Goal: Find contact information: Find contact information

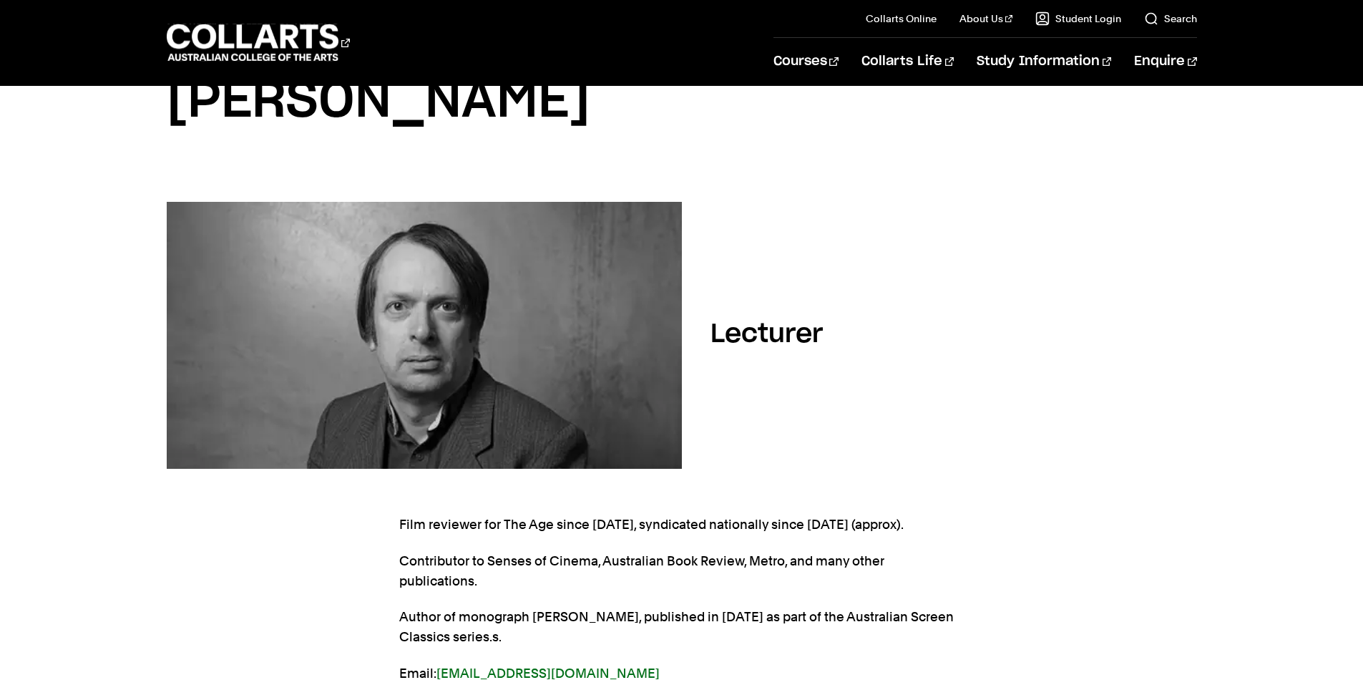
scroll to position [143, 0]
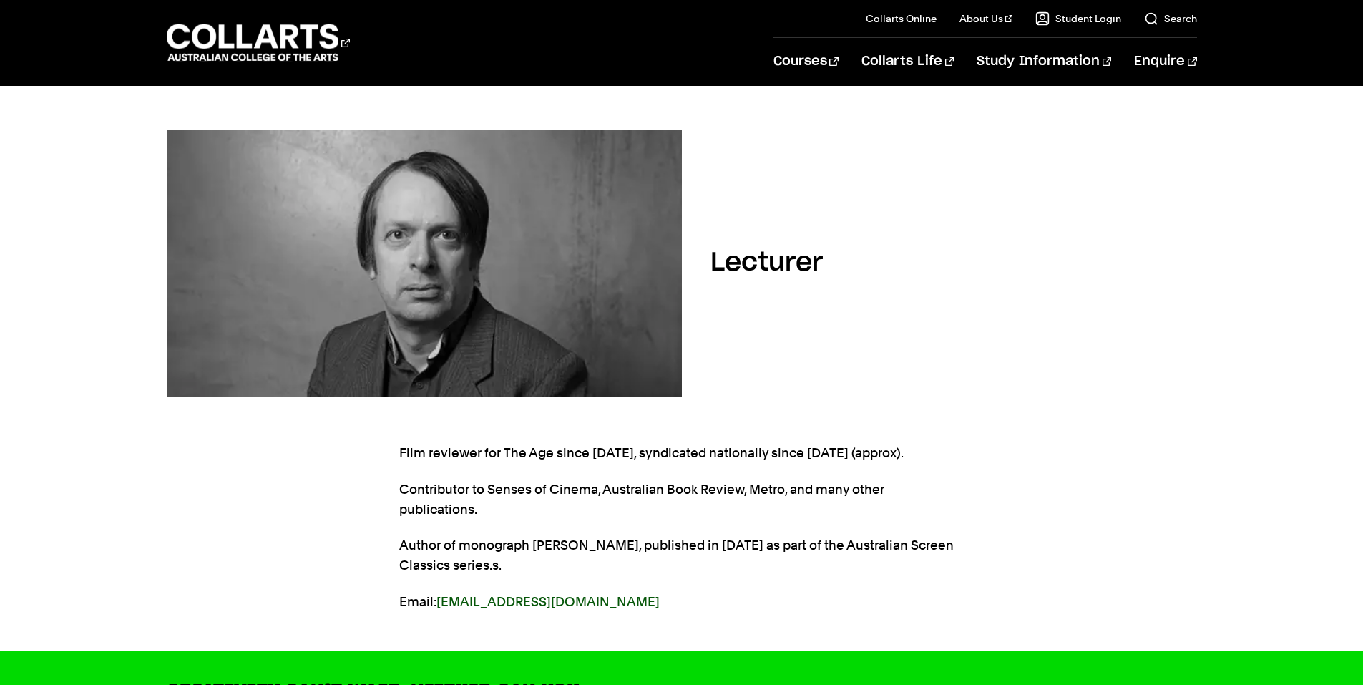
click at [501, 594] on link "[EMAIL_ADDRESS][DOMAIN_NAME]" at bounding box center [547, 601] width 223 height 15
click at [528, 594] on link "[EMAIL_ADDRESS][DOMAIN_NAME]" at bounding box center [547, 601] width 223 height 15
click at [514, 594] on link "[EMAIL_ADDRESS][DOMAIN_NAME]" at bounding box center [547, 601] width 223 height 15
drag, startPoint x: 572, startPoint y: 582, endPoint x: 436, endPoint y: 594, distance: 137.1
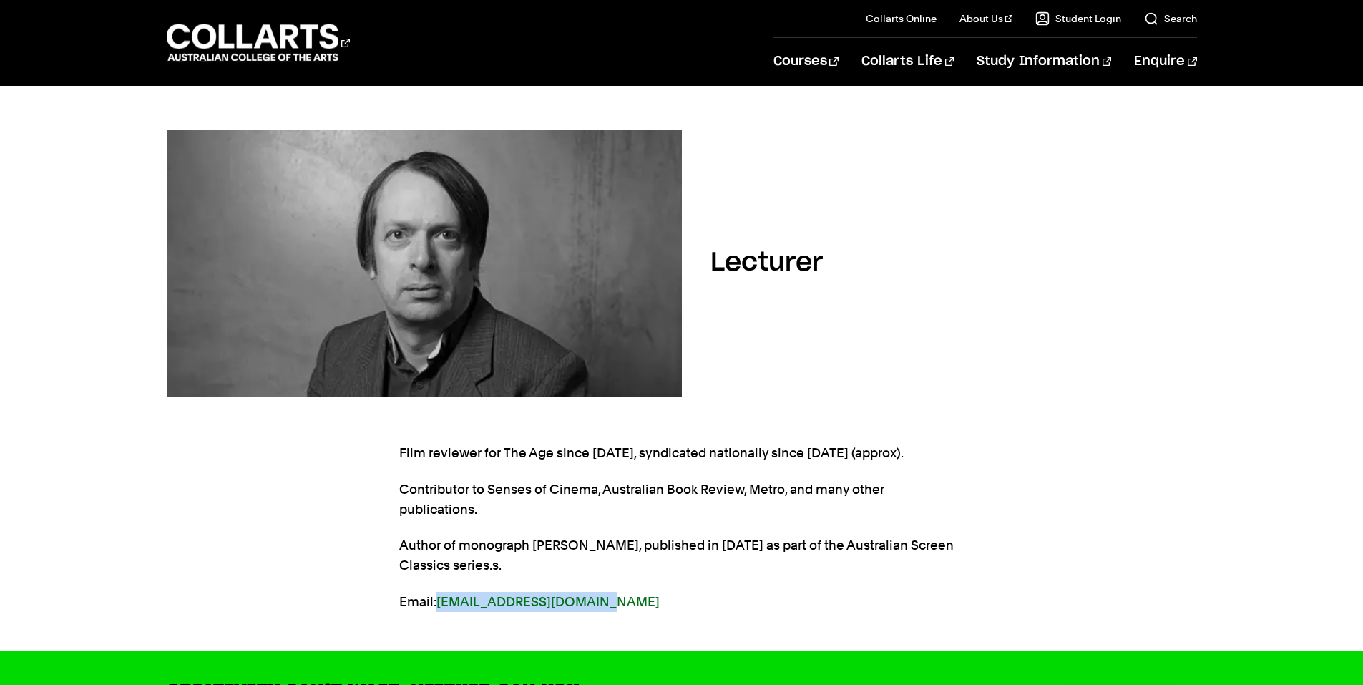
click at [436, 594] on section "Film reviewer for The Age since [DATE], syndicated nationally since [DATE] (app…" at bounding box center [681, 535] width 565 height 230
click at [599, 592] on p "Email: [EMAIL_ADDRESS][DOMAIN_NAME]" at bounding box center [681, 602] width 565 height 20
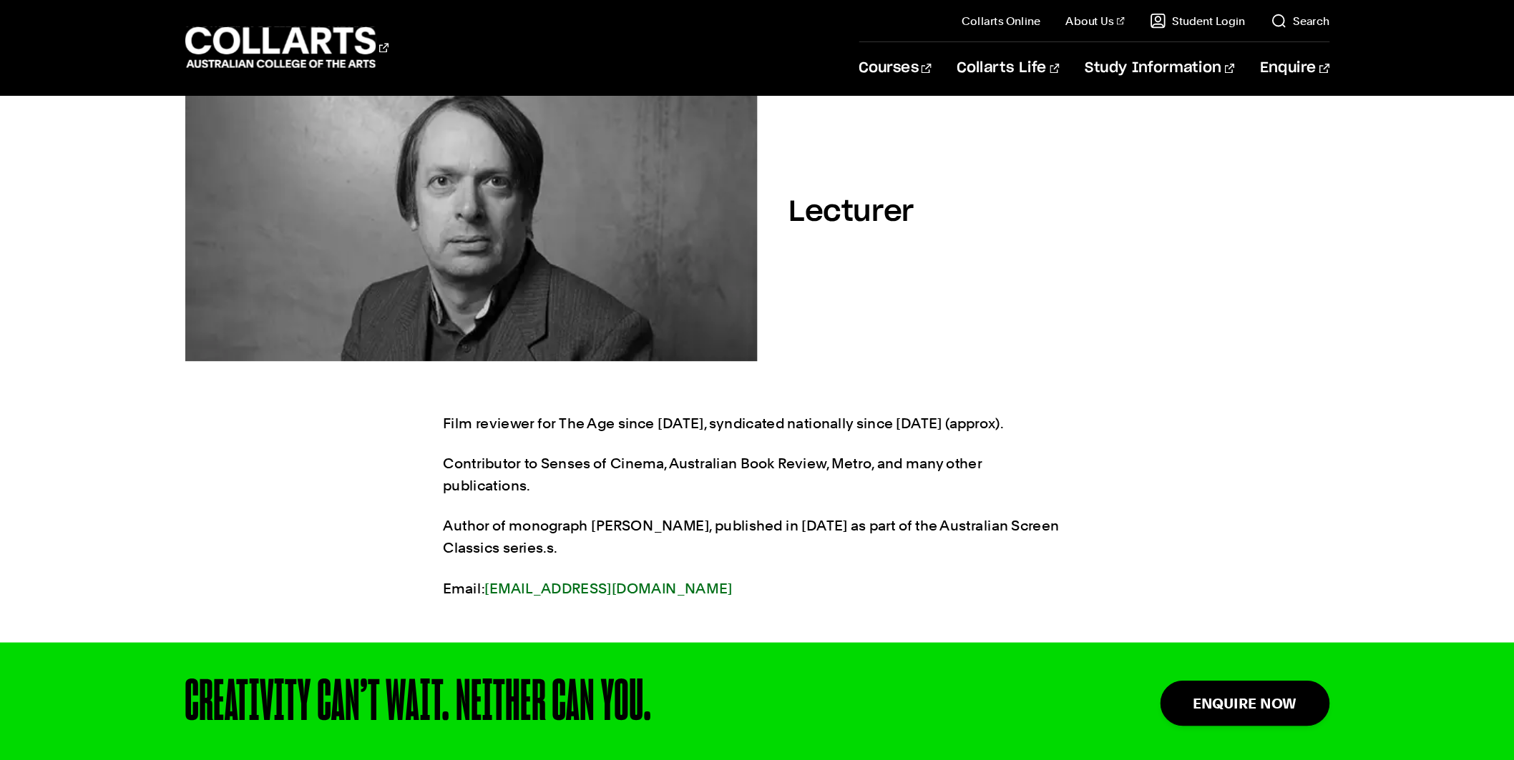
scroll to position [286, 0]
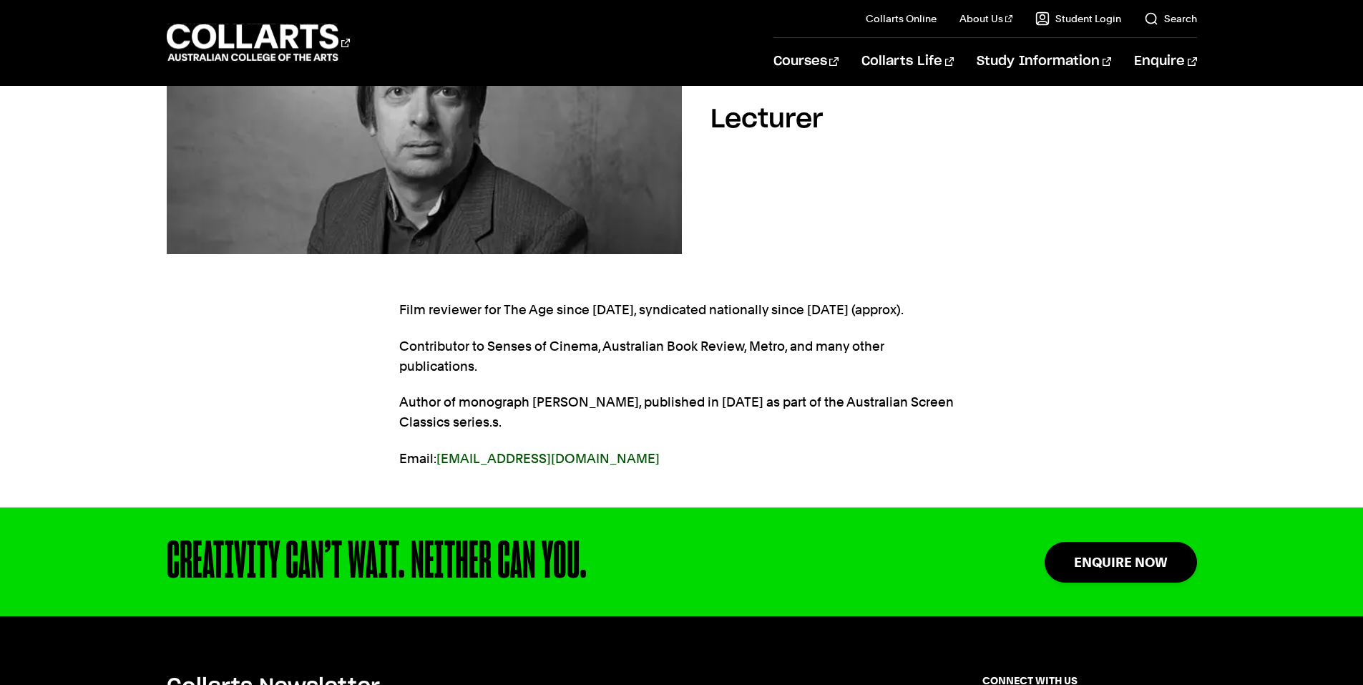
click at [548, 451] on link "[EMAIL_ADDRESS][DOMAIN_NAME]" at bounding box center [547, 458] width 223 height 15
drag, startPoint x: 585, startPoint y: 440, endPoint x: 439, endPoint y: 451, distance: 147.1
click at [439, 451] on section "Film reviewer for The Age since [DATE], syndicated nationally since [DATE] (app…" at bounding box center [681, 392] width 565 height 230
copy link "[EMAIL_ADDRESS][DOMAIN_NAME]"
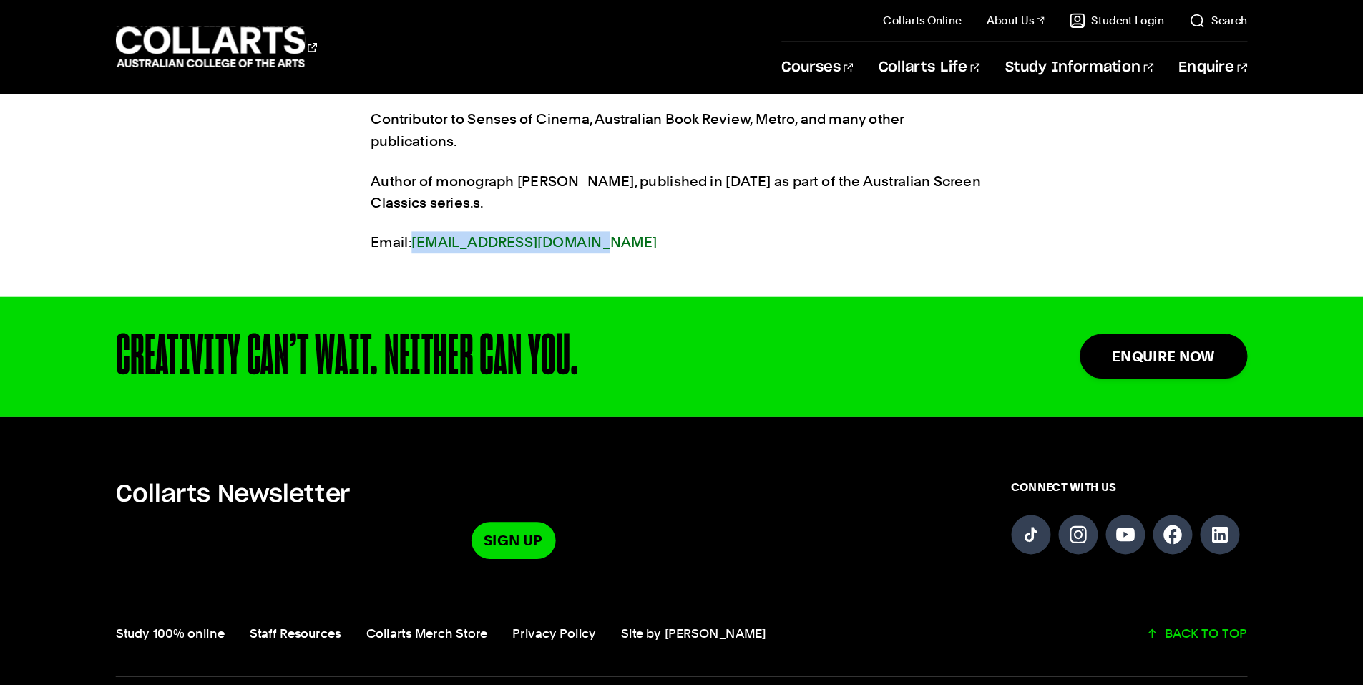
scroll to position [524, 0]
